Goal: Task Accomplishment & Management: Manage account settings

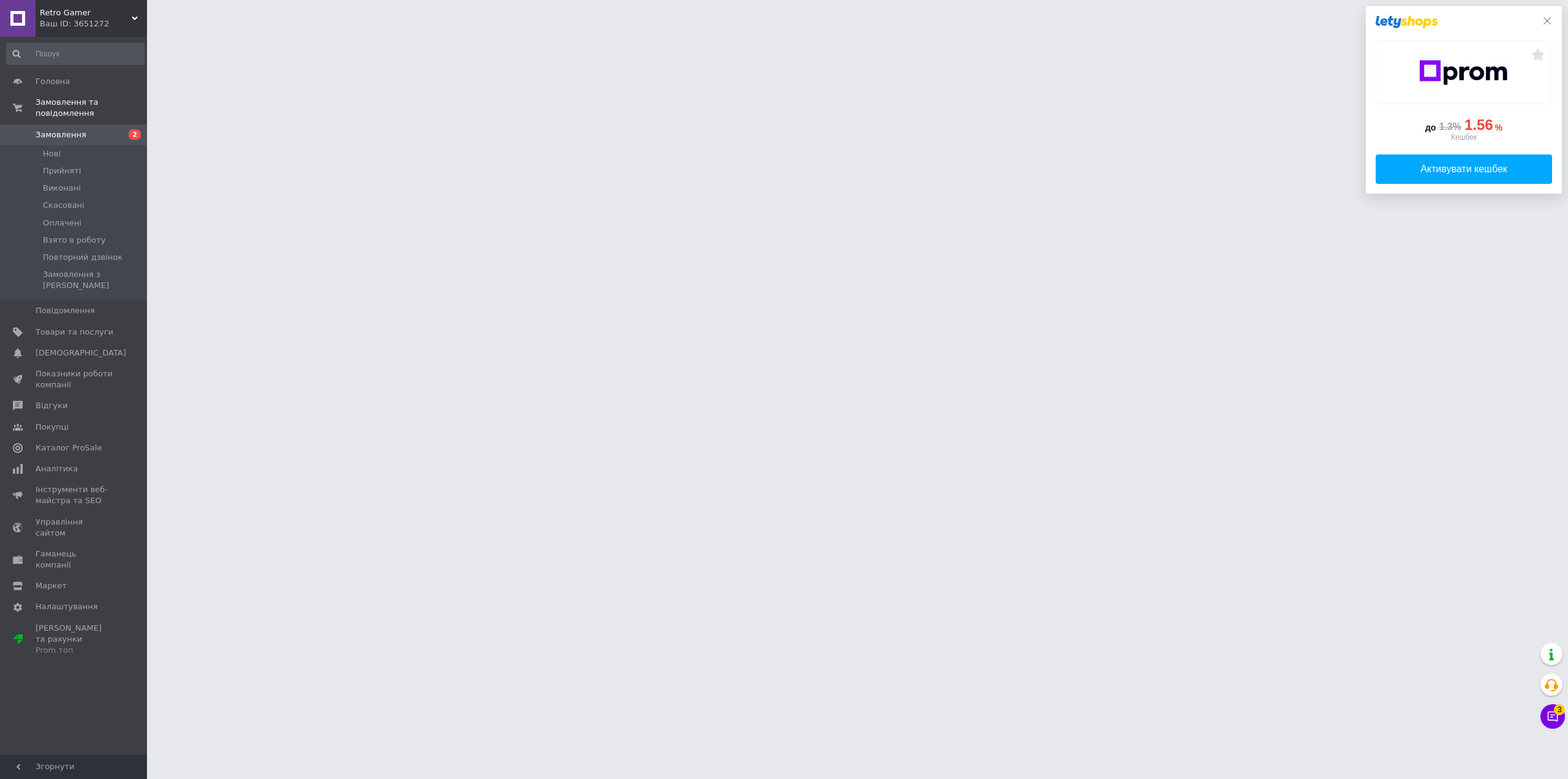
click at [1548, 22] on icon at bounding box center [1547, 21] width 10 height 10
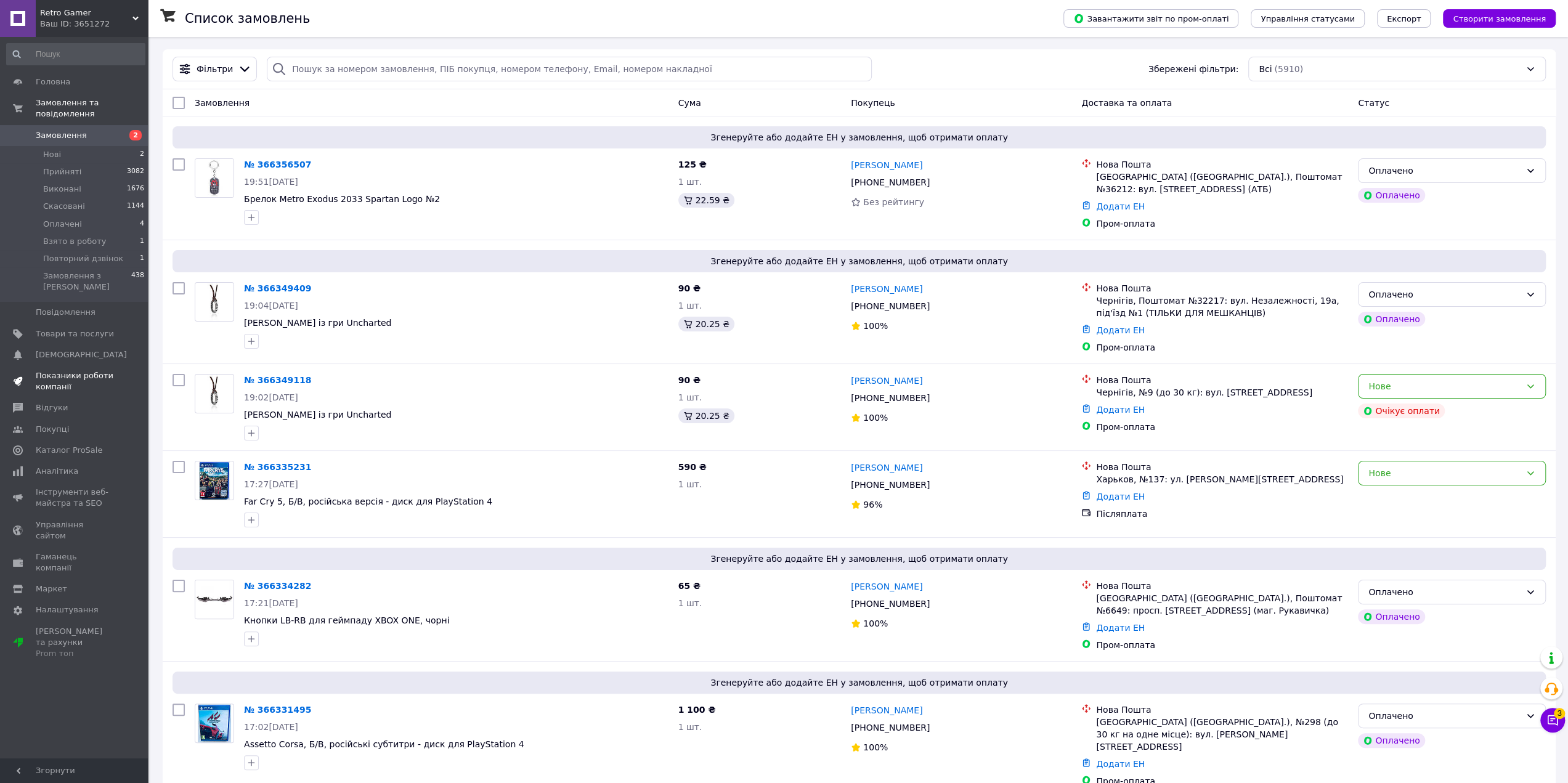
click at [55, 370] on span "Показники роботи компанії" at bounding box center [75, 381] width 78 height 23
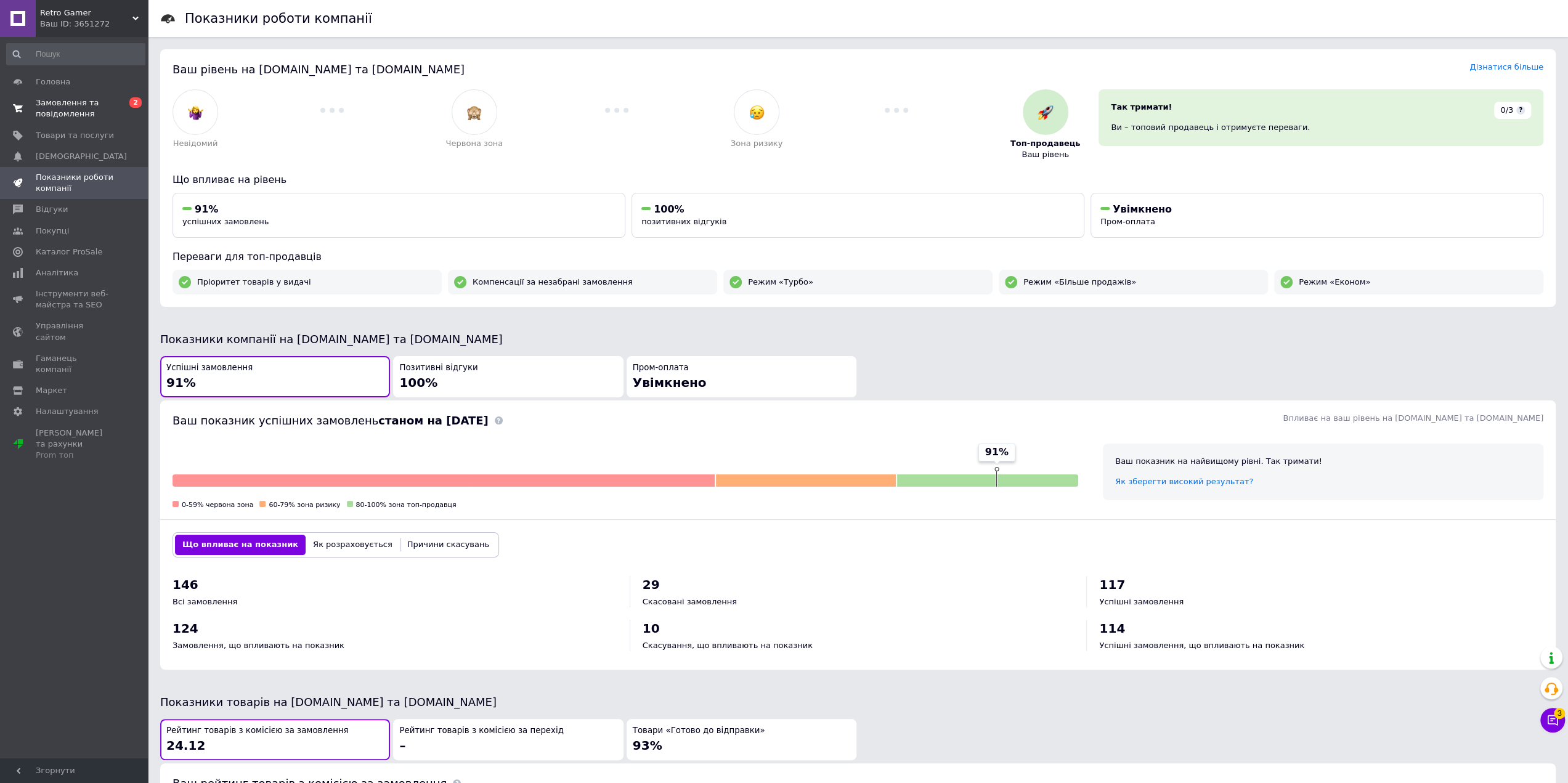
click at [50, 112] on span "Замовлення та повідомлення" at bounding box center [75, 108] width 78 height 23
